Goal: Task Accomplishment & Management: Manage account settings

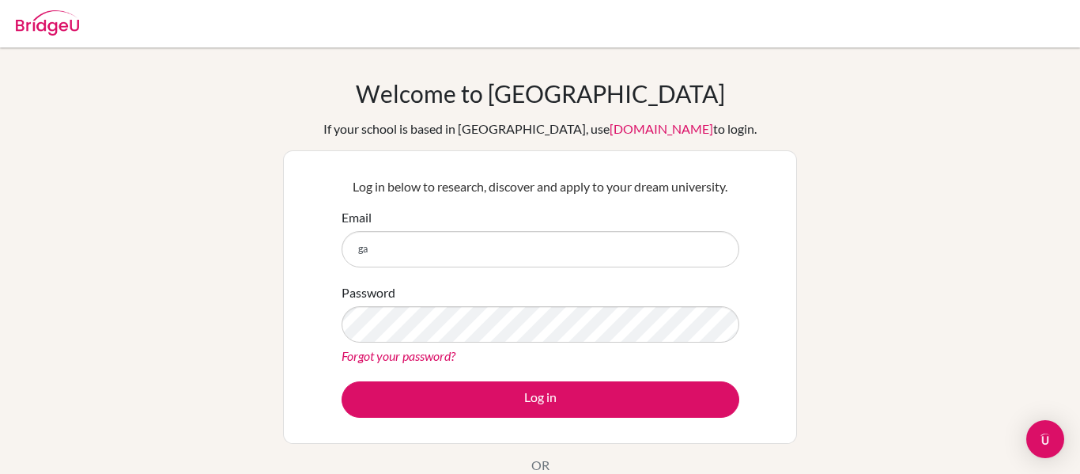
type input "g"
type input "garcia.lorenzo@lfm.edu.mx"
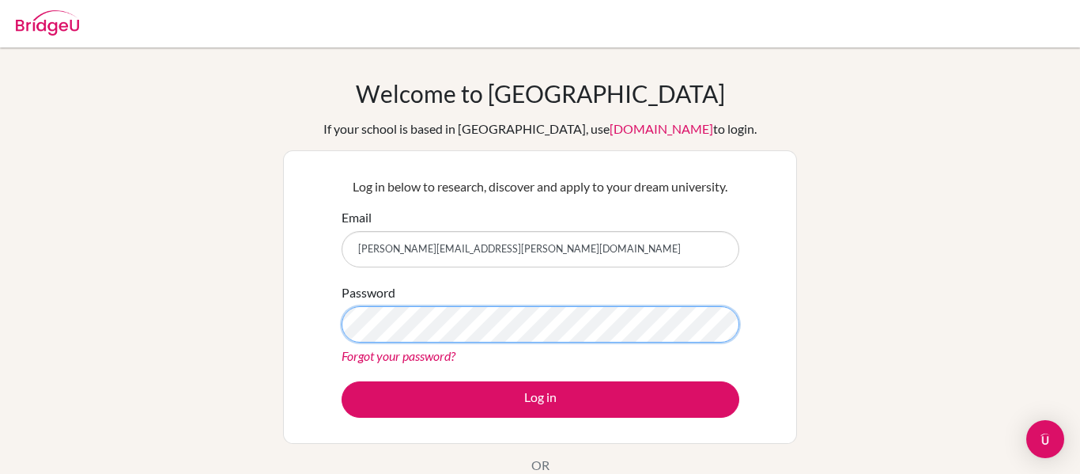
click at [342, 381] on button "Log in" at bounding box center [541, 399] width 398 height 36
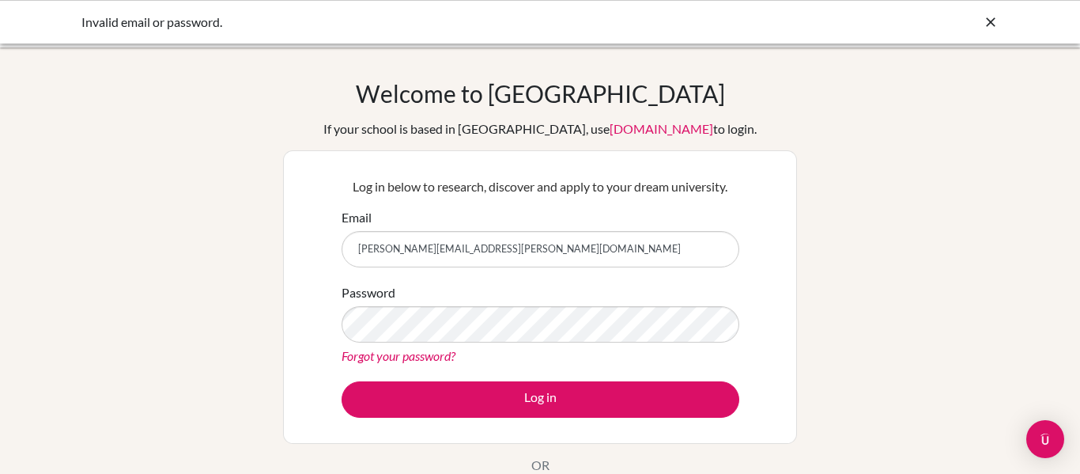
click at [508, 120] on div "If your school is based in China, use app.bridge-u.com.cn to login." at bounding box center [539, 128] width 433 height 19
click at [992, 13] on div at bounding box center [991, 22] width 16 height 19
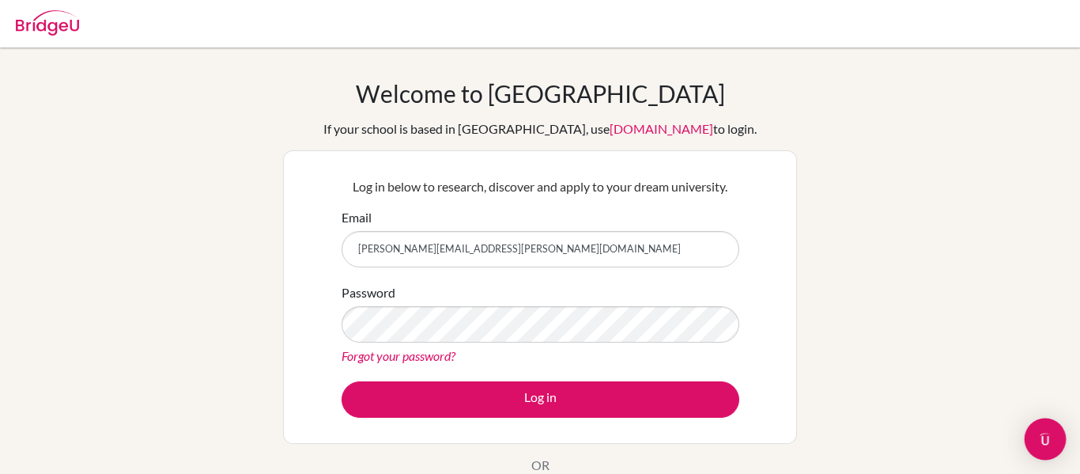
click at [1050, 440] on img "Open Intercom Messenger" at bounding box center [1045, 438] width 21 height 21
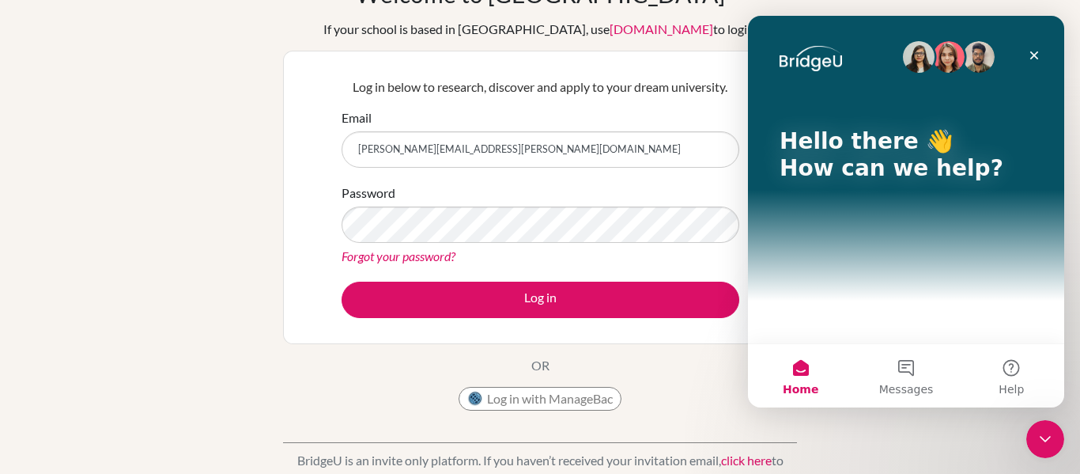
scroll to position [96, 0]
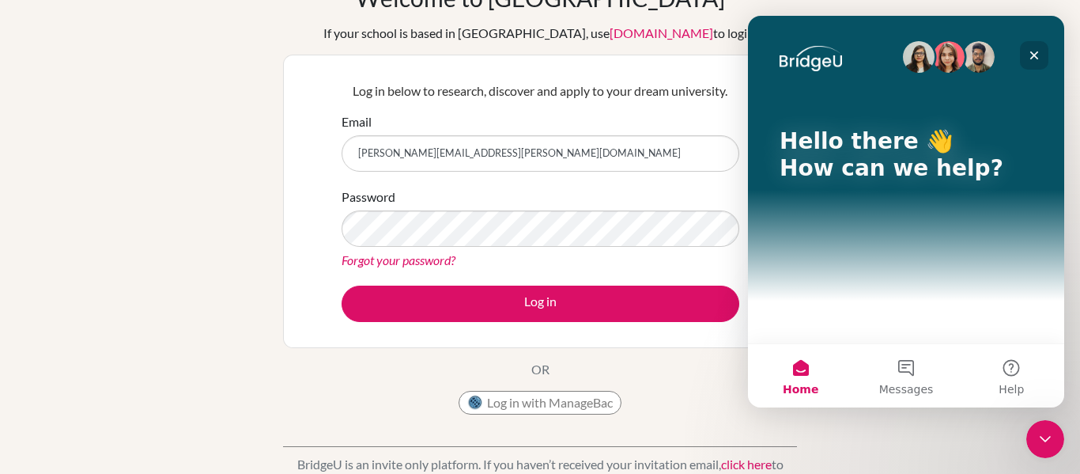
click at [1039, 50] on icon "Close" at bounding box center [1034, 55] width 13 height 13
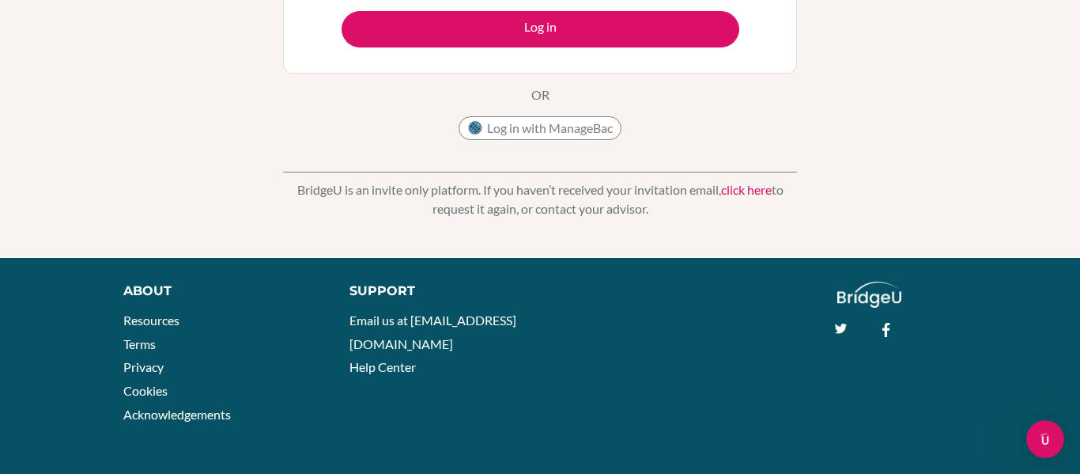
scroll to position [0, 0]
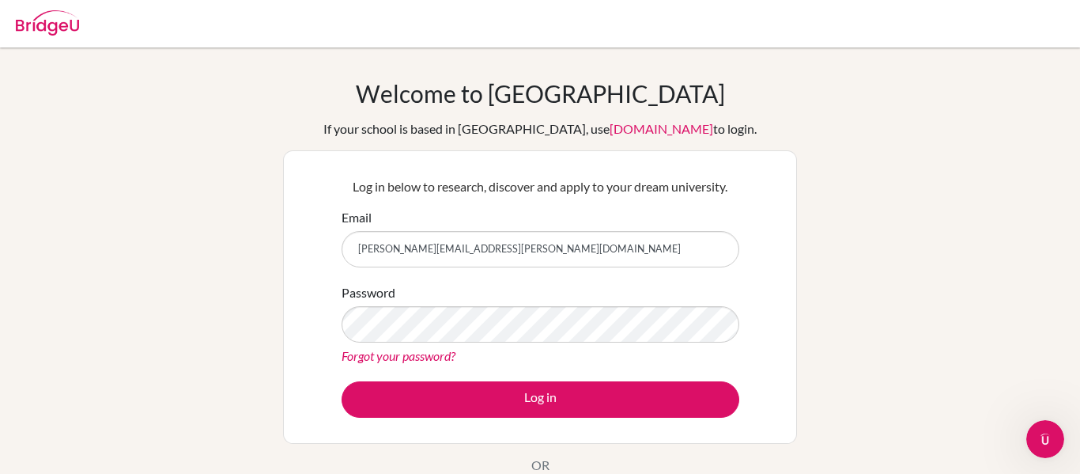
click at [25, 21] on img at bounding box center [47, 22] width 63 height 25
click at [23, 17] on img at bounding box center [47, 22] width 63 height 25
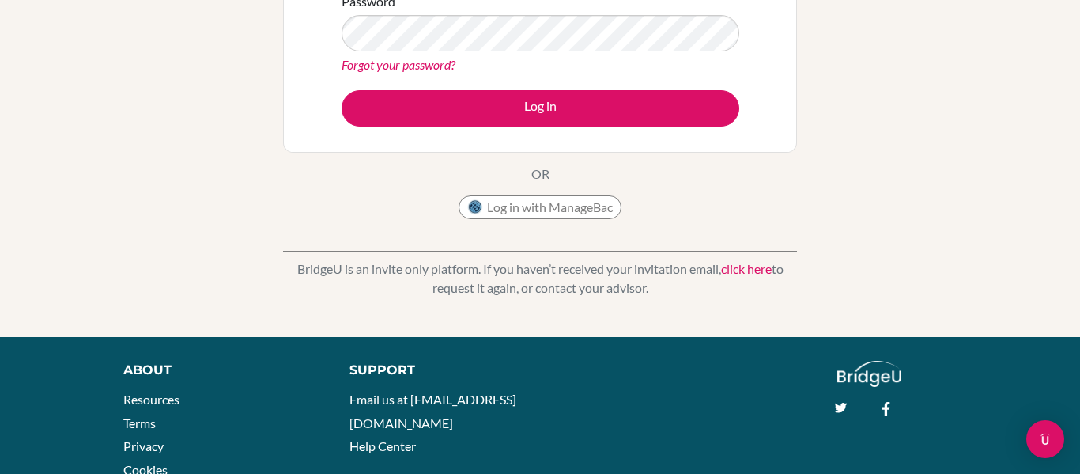
scroll to position [282, 0]
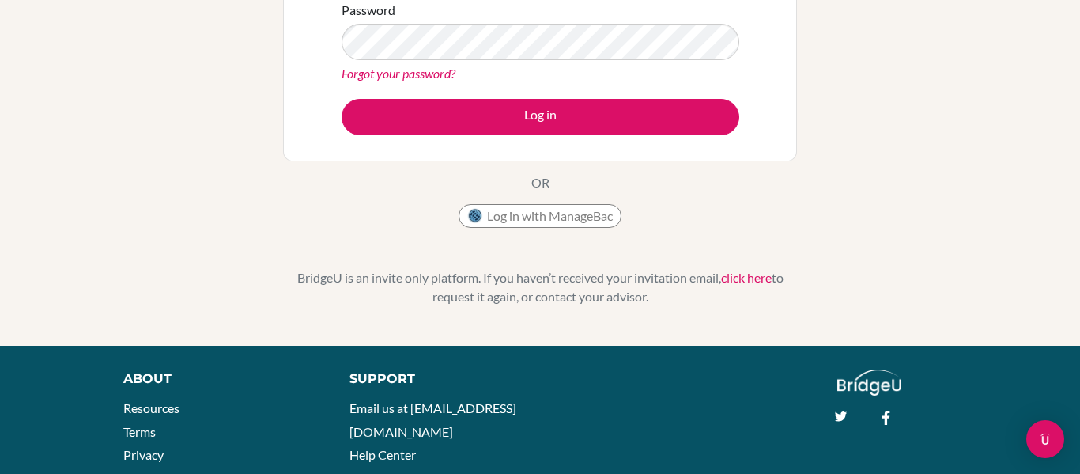
click at [850, 376] on img at bounding box center [869, 382] width 64 height 26
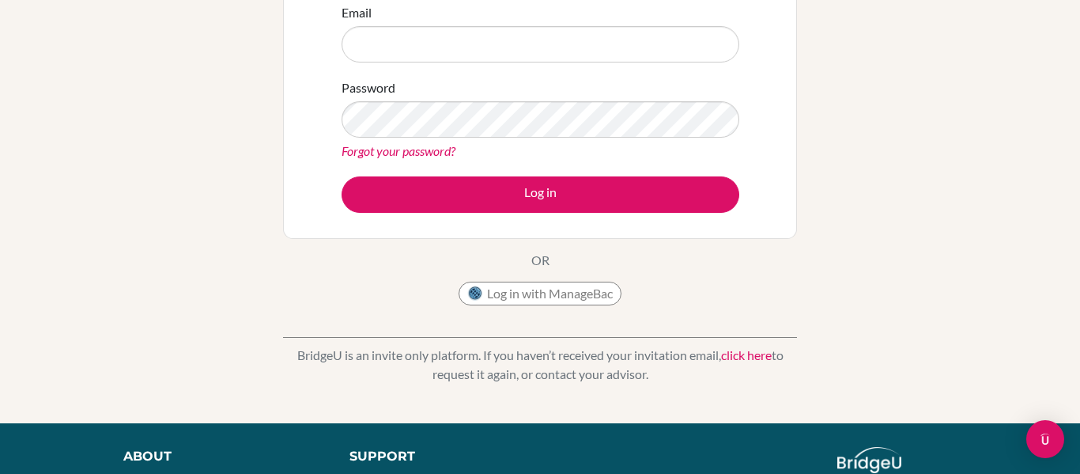
scroll to position [209, 0]
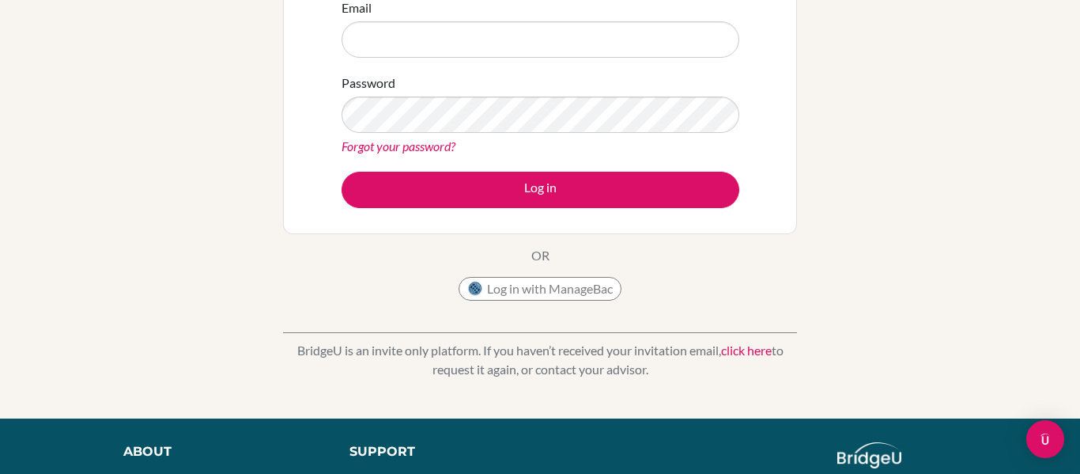
click at [716, 319] on div "BridgeU is an invite only platform. If you haven’t received your invitation ema…" at bounding box center [540, 347] width 514 height 78
